Goal: Task Accomplishment & Management: Manage account settings

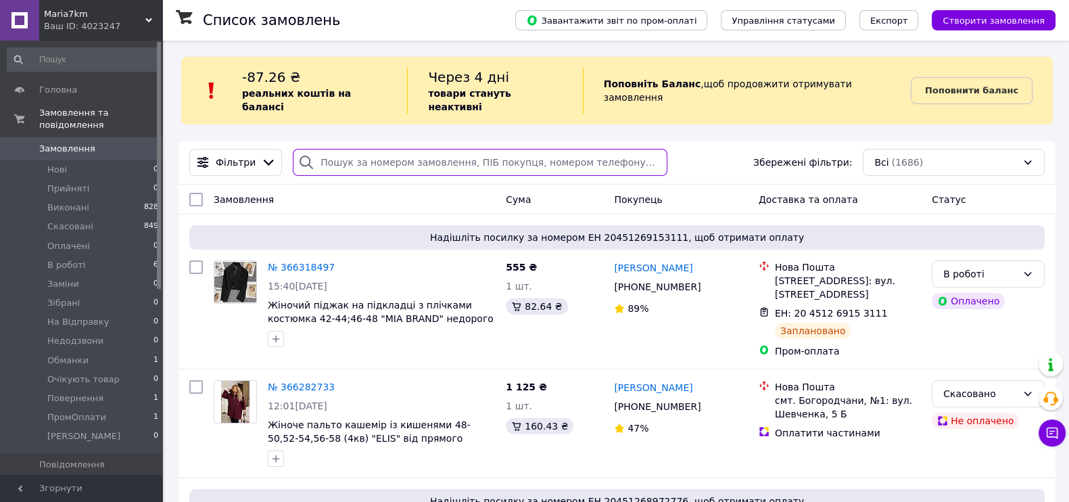
click at [404, 149] on input "search" at bounding box center [480, 162] width 374 height 27
paste input "+380970181469"
type input "+380970181469"
click at [392, 158] on input "search" at bounding box center [480, 162] width 374 height 27
paste input "+380981149495"
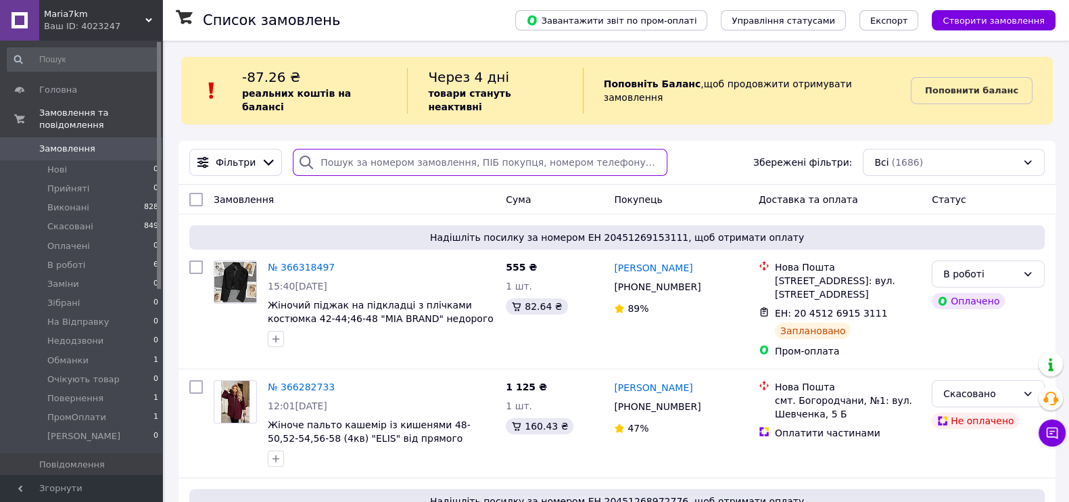
type input "+380981149495"
paste input "+380505343793"
type input "+380505343793"
paste input "+380666450619"
type input "+380666450619"
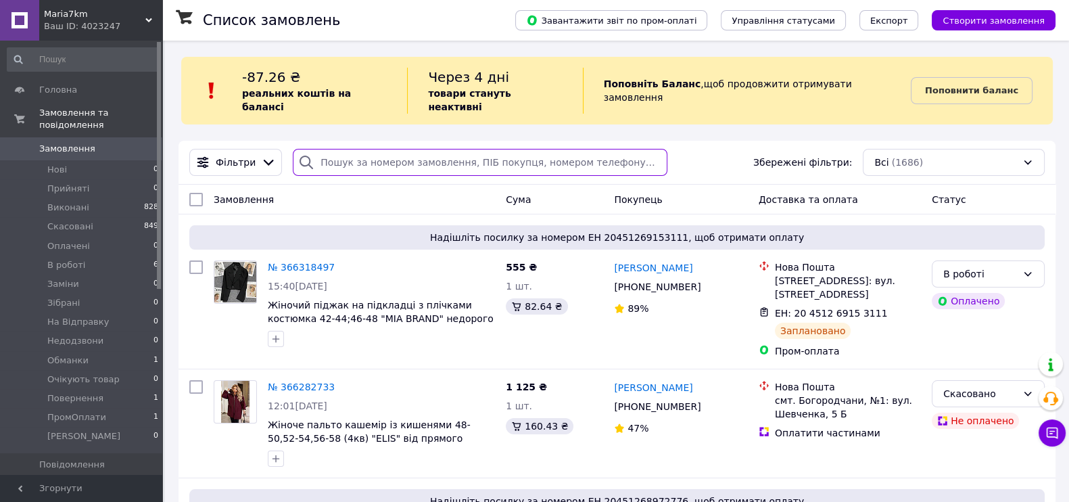
paste input "+380660651765"
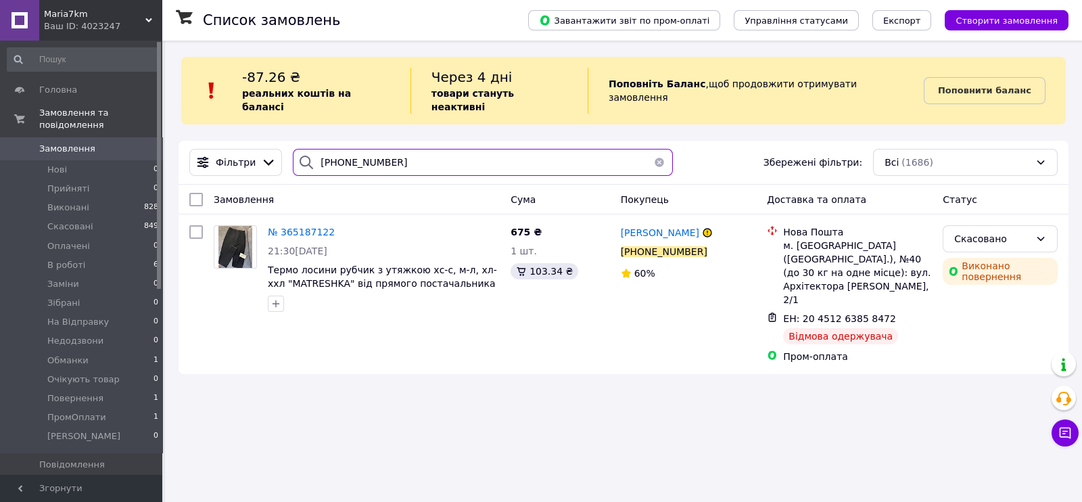
type input "+380660651765"
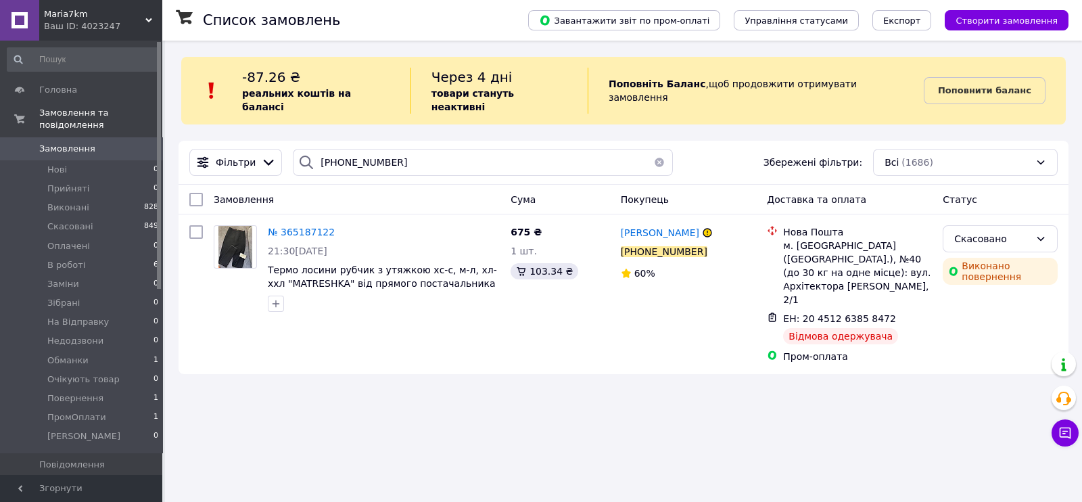
click at [652, 149] on button "button" at bounding box center [659, 162] width 27 height 27
